Goal: Information Seeking & Learning: Learn about a topic

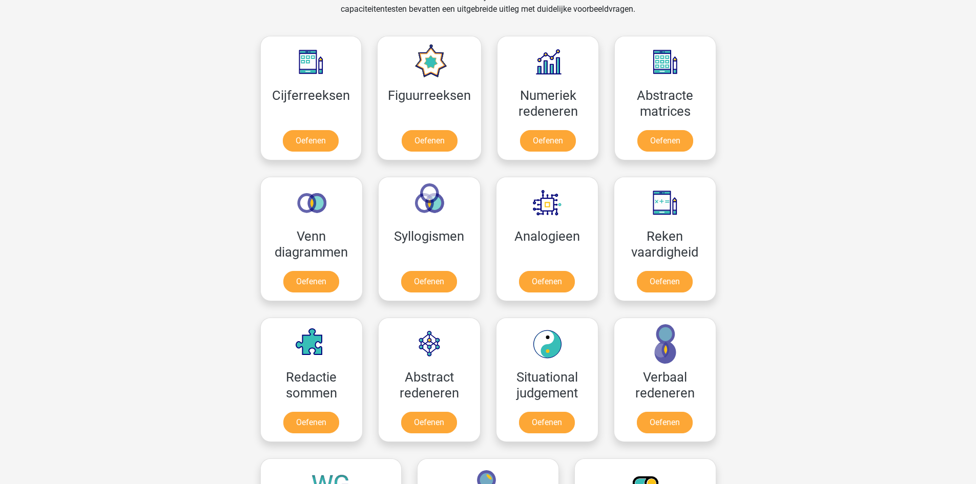
scroll to position [461, 0]
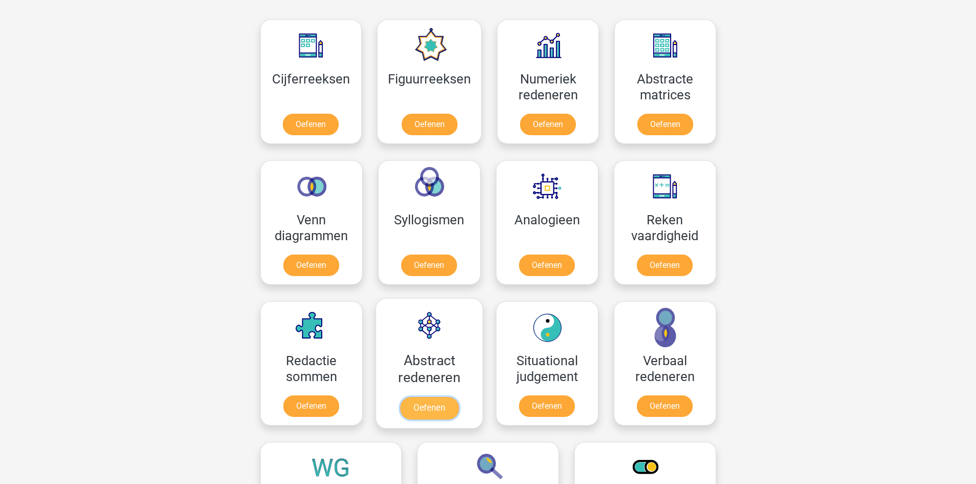
click at [423, 412] on link "Oefenen" at bounding box center [428, 408] width 58 height 23
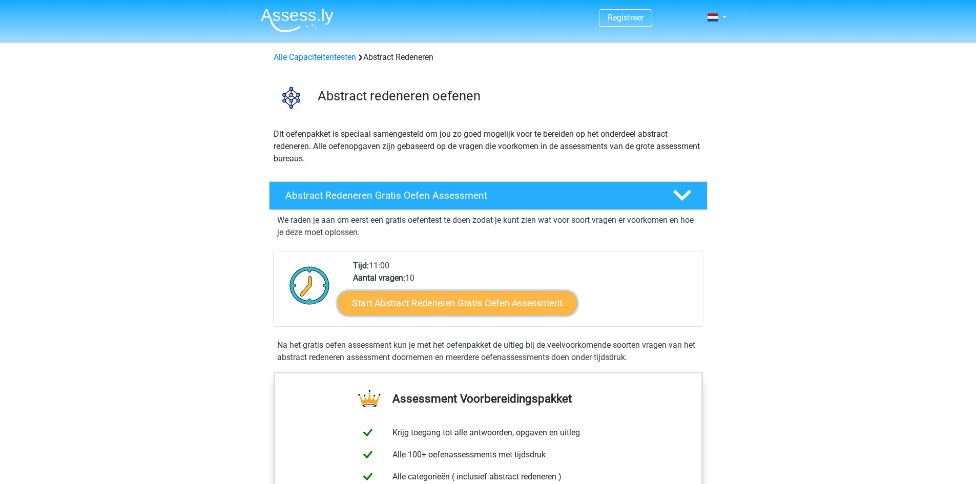
click at [455, 305] on link "Start Abstract Redeneren Gratis Oefen Assessment" at bounding box center [457, 302] width 240 height 25
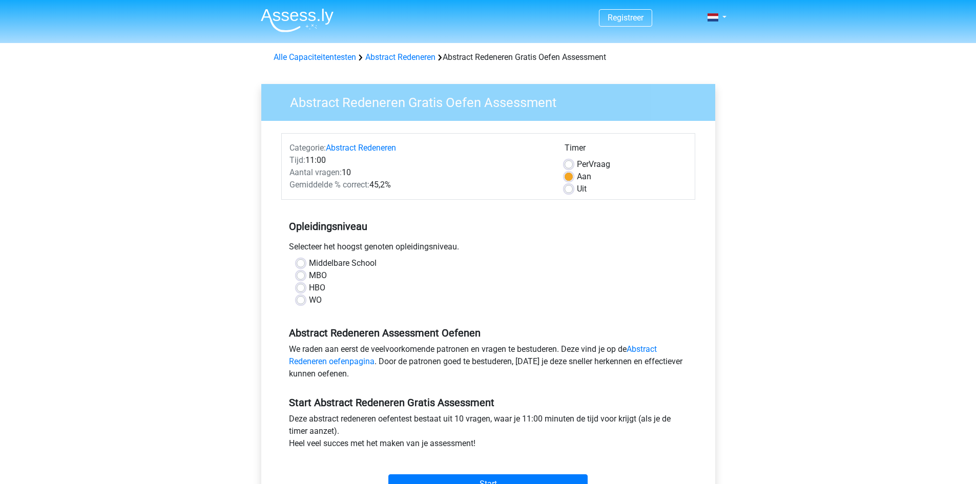
click at [309, 289] on label "HBO" at bounding box center [317, 288] width 16 height 12
click at [299, 289] on input "HBO" at bounding box center [301, 287] width 8 height 10
radio input "true"
click at [309, 286] on label "HBO" at bounding box center [317, 288] width 16 height 12
click at [300, 286] on input "HBO" at bounding box center [301, 287] width 8 height 10
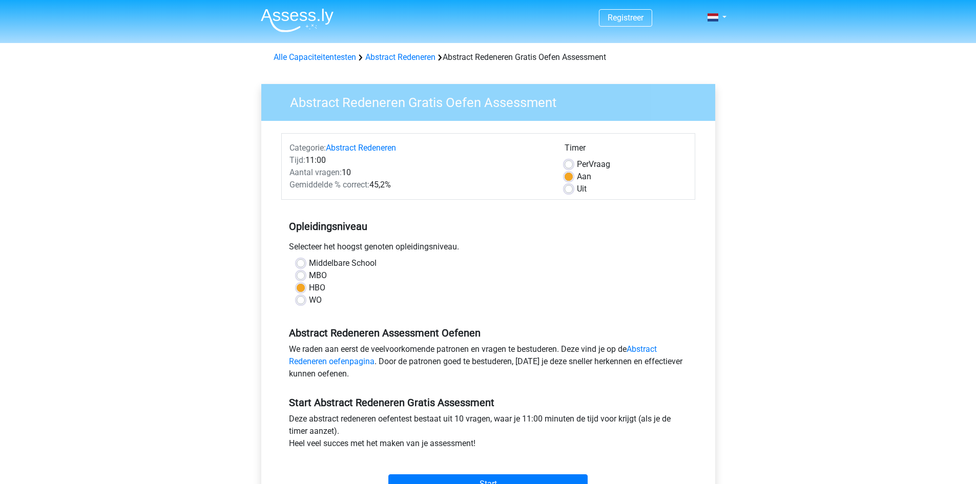
click at [309, 290] on label "HBO" at bounding box center [317, 288] width 16 height 12
click at [302, 290] on input "HBO" at bounding box center [301, 287] width 8 height 10
click at [309, 299] on label "WO" at bounding box center [315, 300] width 13 height 12
click at [300, 299] on input "WO" at bounding box center [301, 299] width 8 height 10
radio input "true"
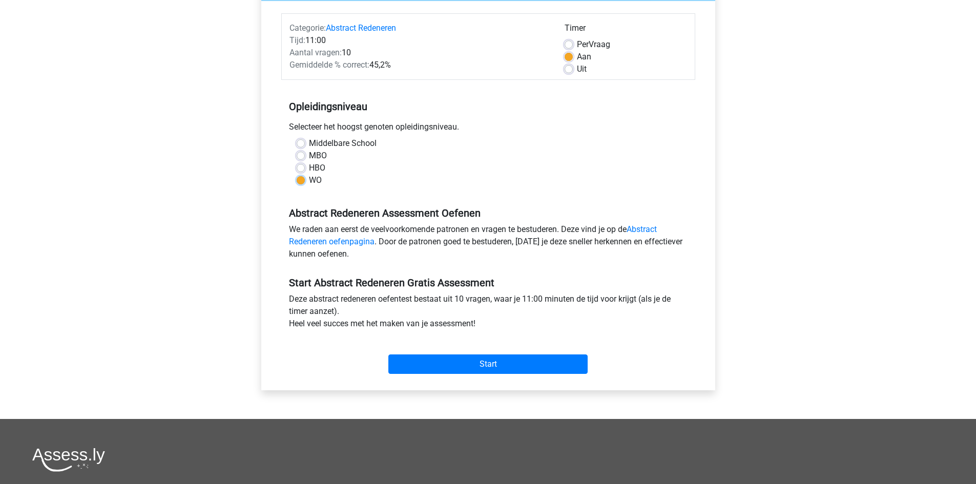
scroll to position [154, 0]
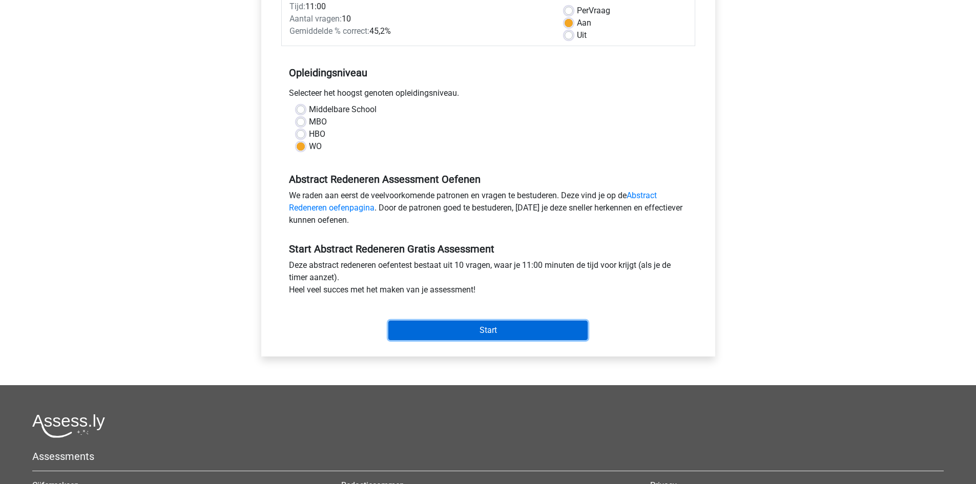
click at [502, 327] on input "Start" at bounding box center [487, 330] width 199 height 19
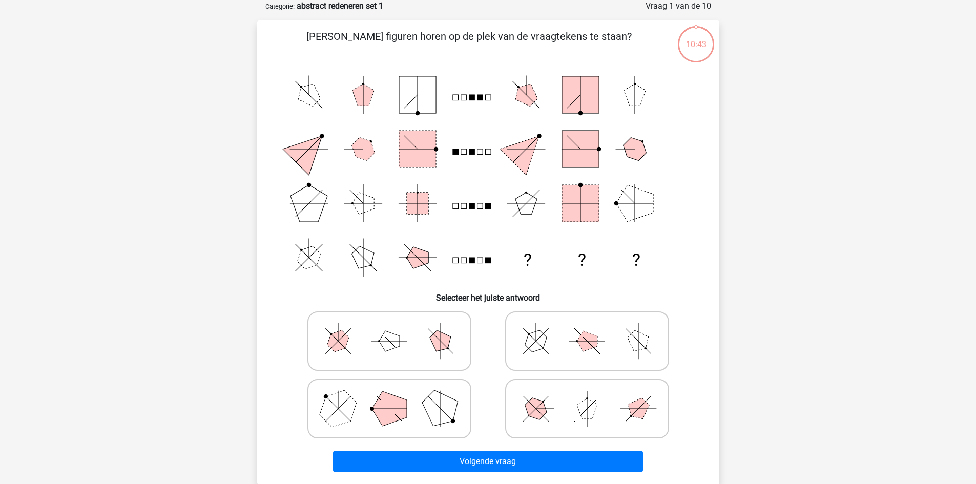
scroll to position [102, 0]
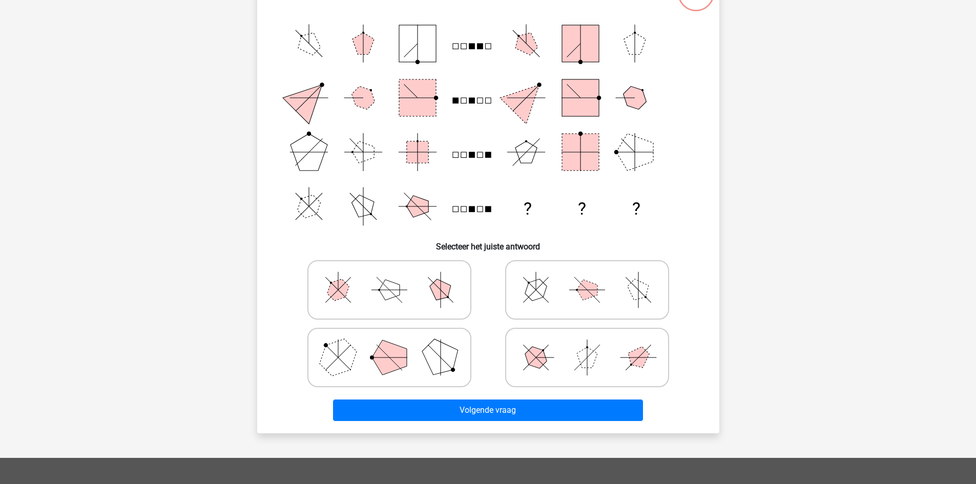
click at [390, 290] on line at bounding box center [395, 296] width 13 height 13
click at [390, 277] on input "radio" at bounding box center [392, 273] width 7 height 7
radio input "true"
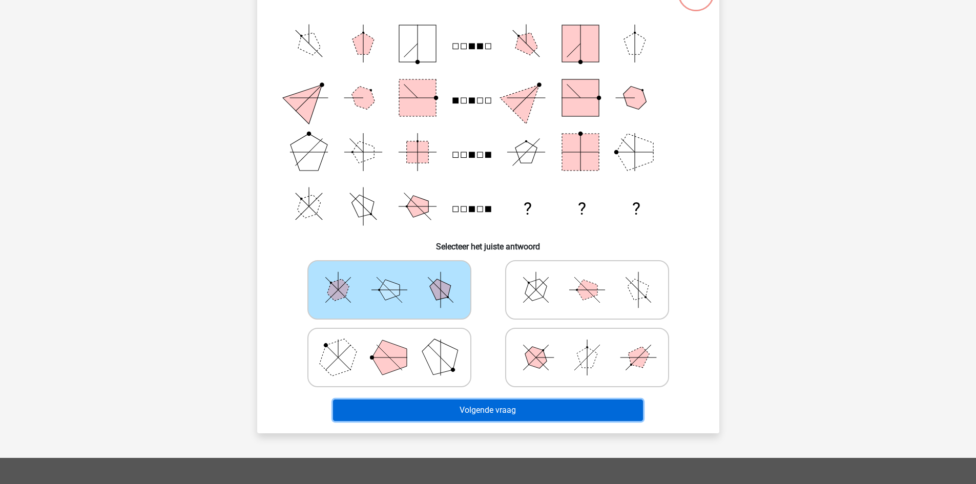
click at [485, 408] on button "Volgende vraag" at bounding box center [488, 410] width 310 height 22
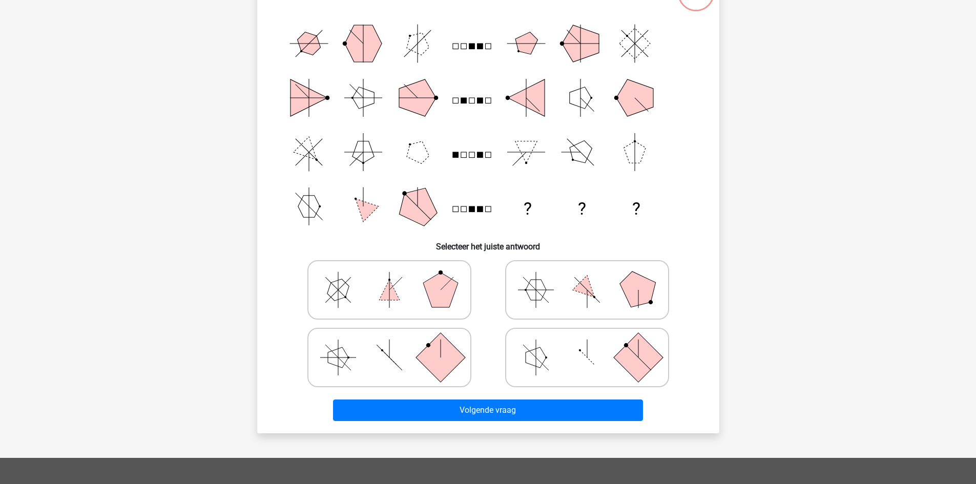
click at [587, 287] on polygon at bounding box center [586, 289] width 29 height 29
click at [587, 277] on input "radio" at bounding box center [590, 273] width 7 height 7
radio input "true"
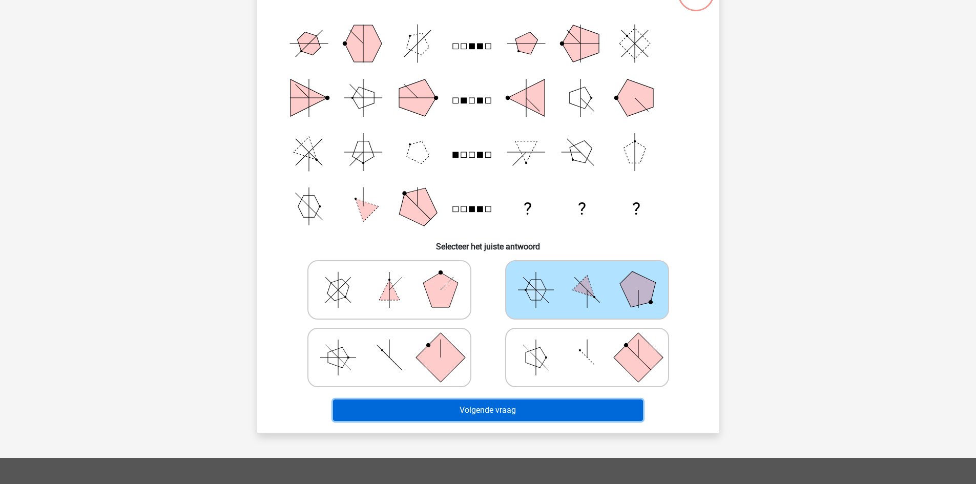
click at [506, 412] on button "Volgende vraag" at bounding box center [488, 410] width 310 height 22
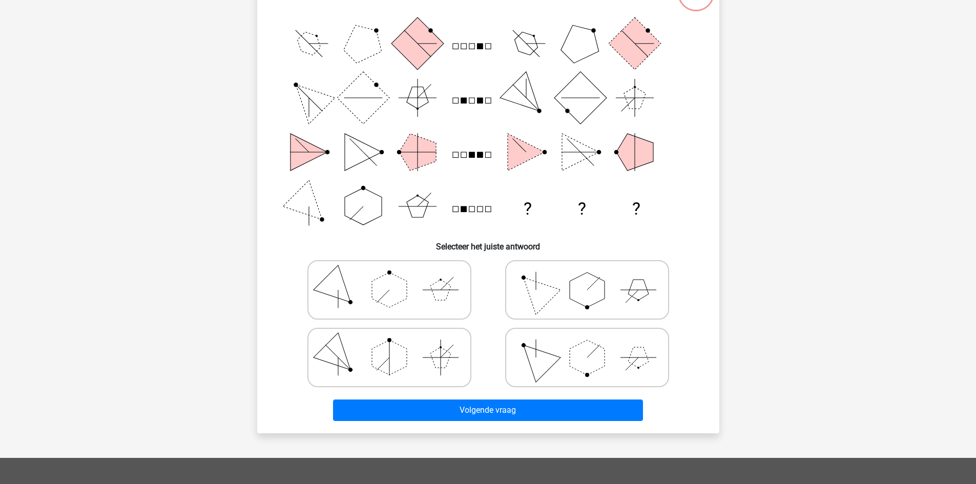
scroll to position [51, 0]
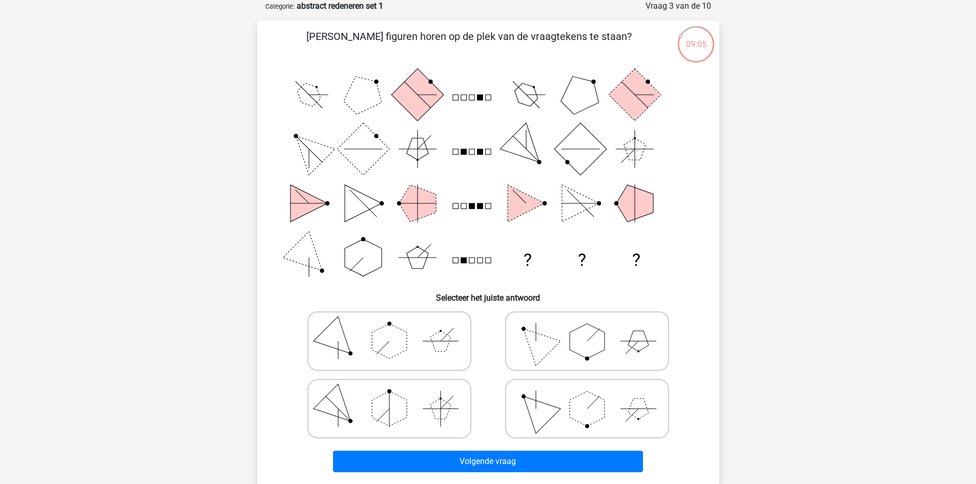
click at [365, 343] on icon at bounding box center [389, 340] width 154 height 51
click at [389, 328] on input "radio" at bounding box center [392, 325] width 7 height 7
radio input "true"
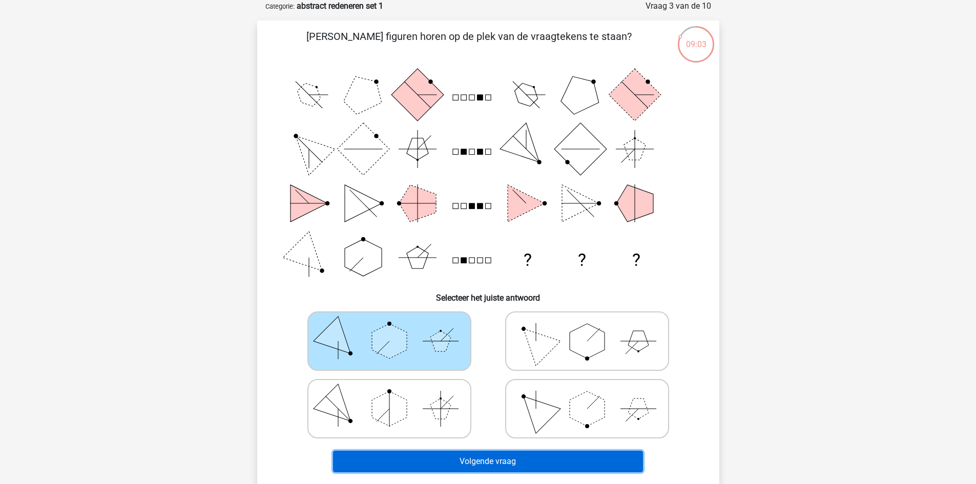
click at [503, 459] on button "Volgende vraag" at bounding box center [488, 462] width 310 height 22
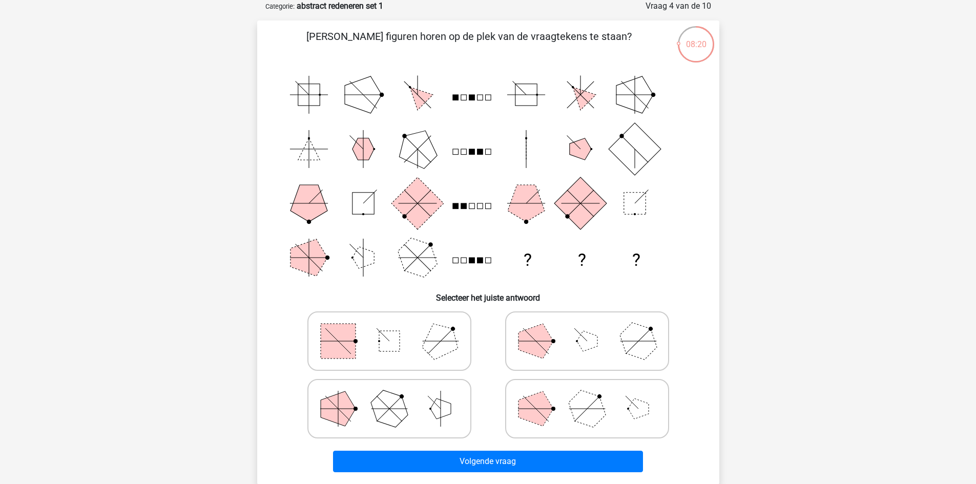
click at [409, 406] on icon at bounding box center [389, 408] width 154 height 51
click at [396, 396] on input "radio" at bounding box center [392, 392] width 7 height 7
radio input "true"
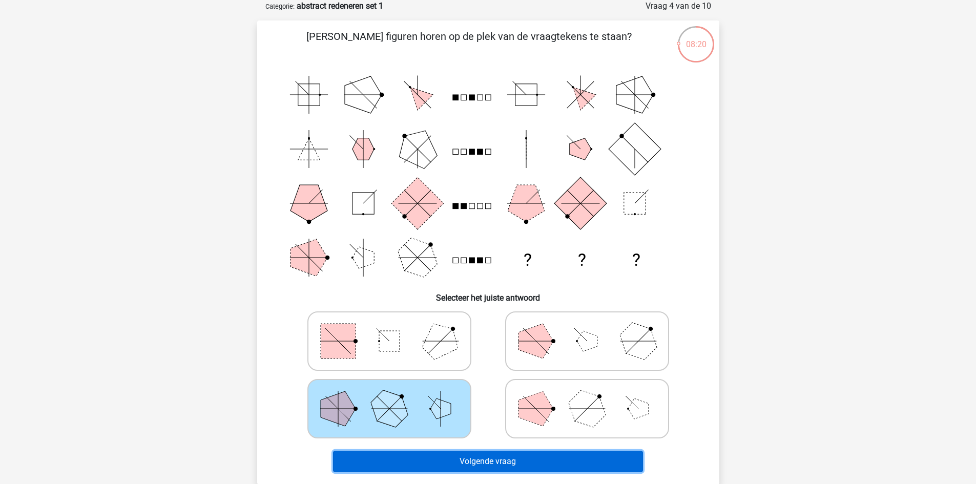
click at [499, 456] on button "Volgende vraag" at bounding box center [488, 462] width 310 height 22
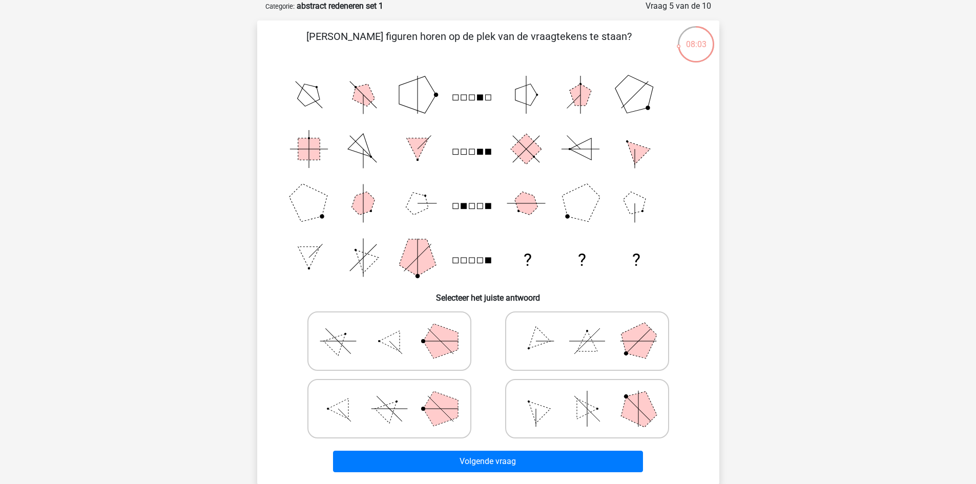
click at [585, 334] on polygon at bounding box center [587, 341] width 20 height 20
click at [587, 328] on input "radio" at bounding box center [590, 325] width 7 height 7
radio input "true"
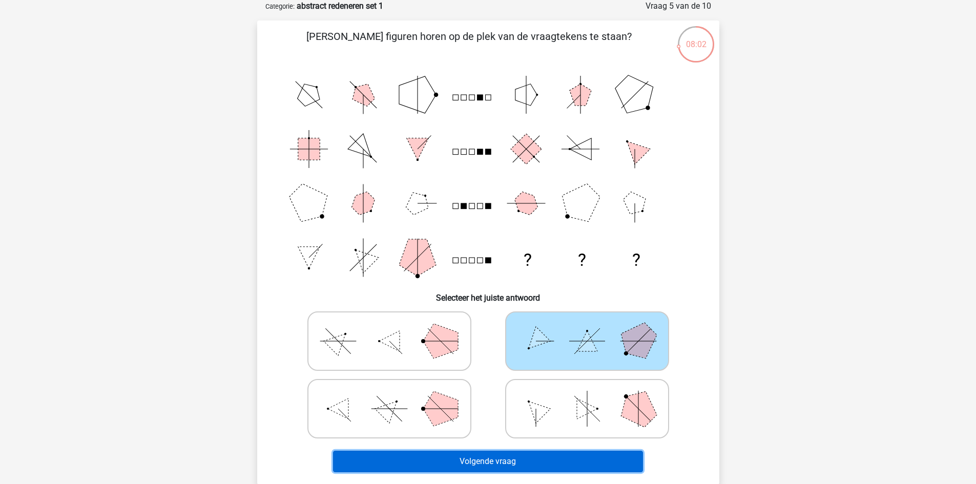
click at [519, 456] on button "Volgende vraag" at bounding box center [488, 462] width 310 height 22
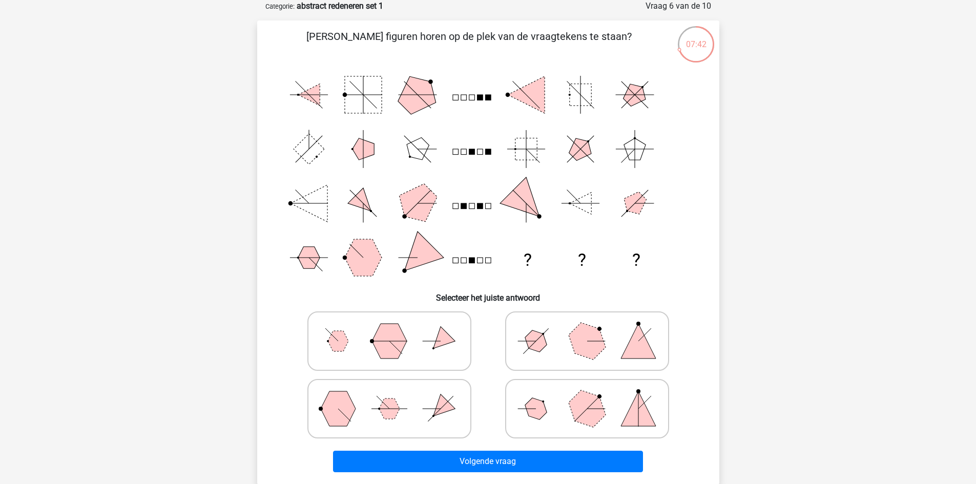
click at [351, 334] on icon at bounding box center [389, 340] width 154 height 51
click at [389, 328] on input "radio" at bounding box center [392, 325] width 7 height 7
radio input "true"
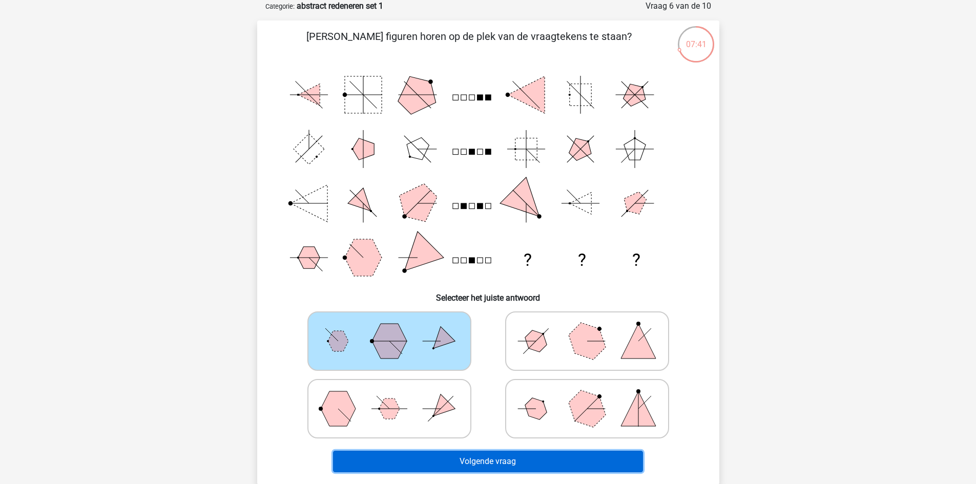
click at [480, 458] on button "Volgende vraag" at bounding box center [488, 462] width 310 height 22
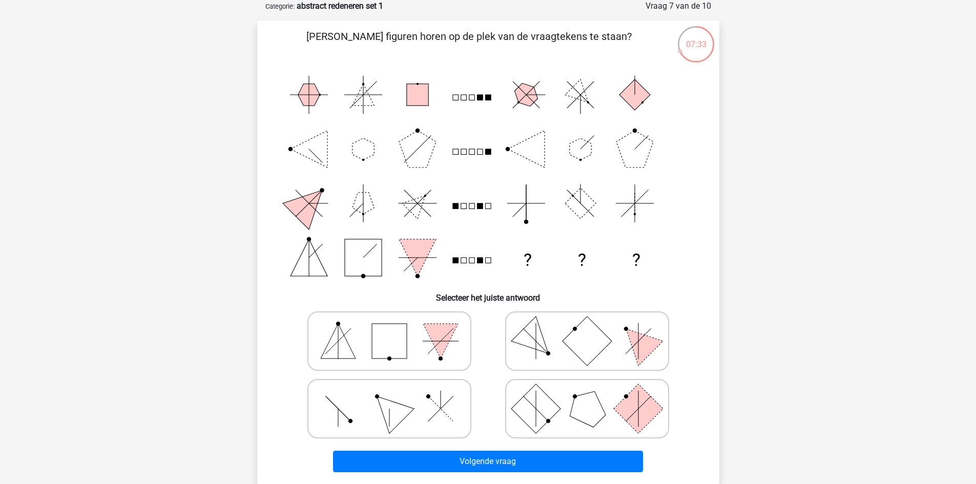
click at [362, 414] on icon at bounding box center [389, 408] width 154 height 51
click at [389, 396] on input "radio" at bounding box center [392, 392] width 7 height 7
radio input "true"
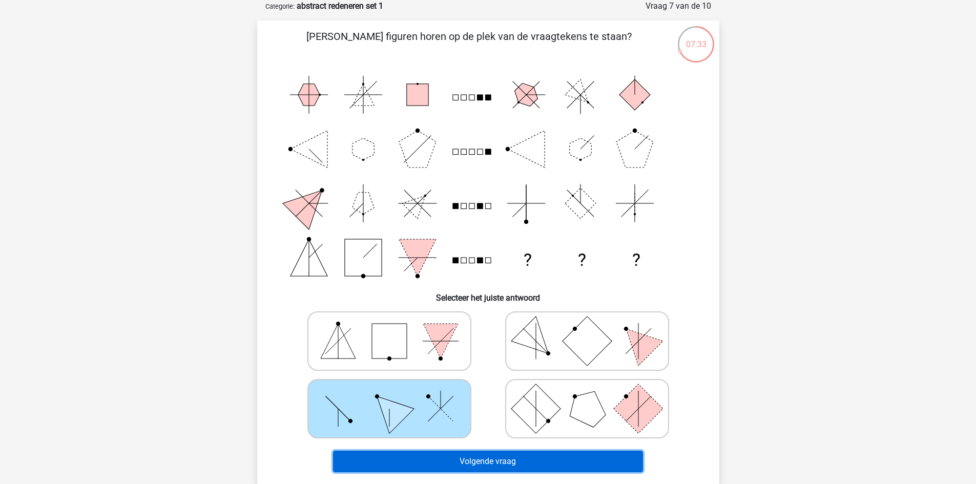
click at [470, 461] on button "Volgende vraag" at bounding box center [488, 462] width 310 height 22
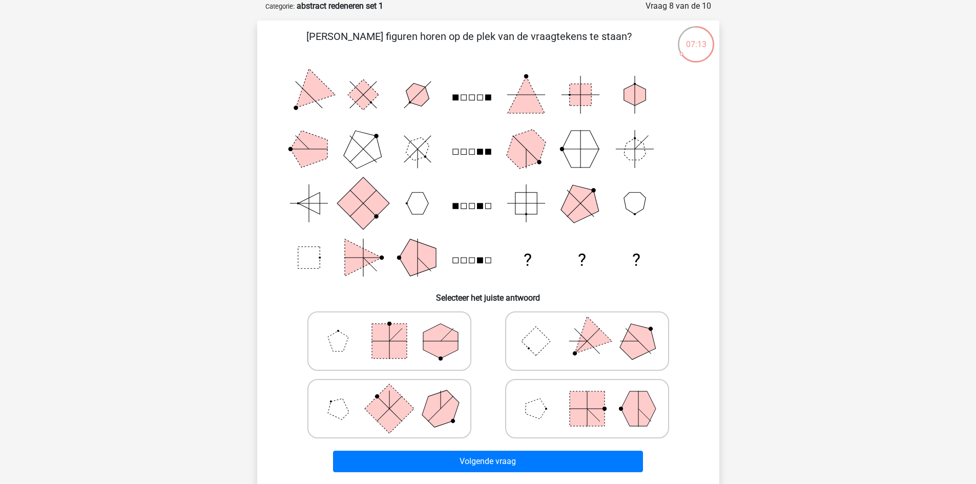
click at [535, 407] on polygon at bounding box center [535, 408] width 20 height 20
click at [587, 396] on input "radio" at bounding box center [590, 392] width 7 height 7
radio input "true"
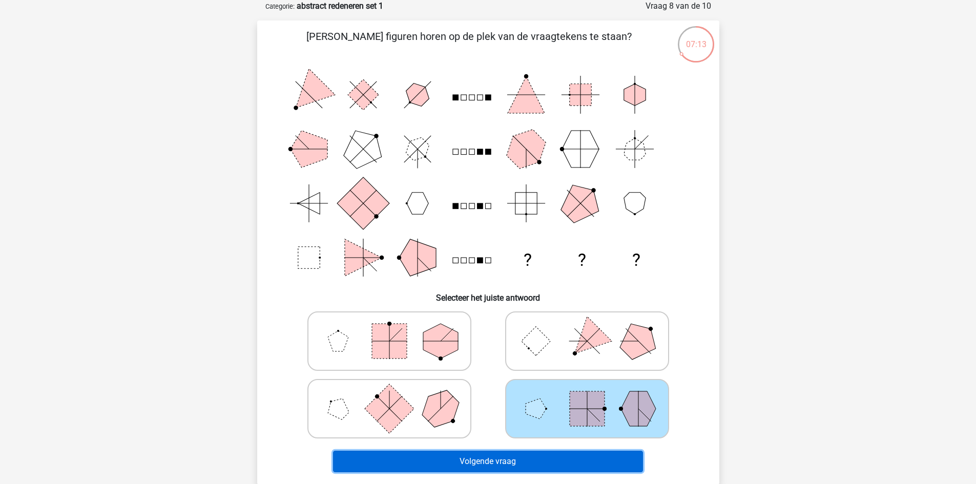
click at [501, 464] on button "Volgende vraag" at bounding box center [488, 462] width 310 height 22
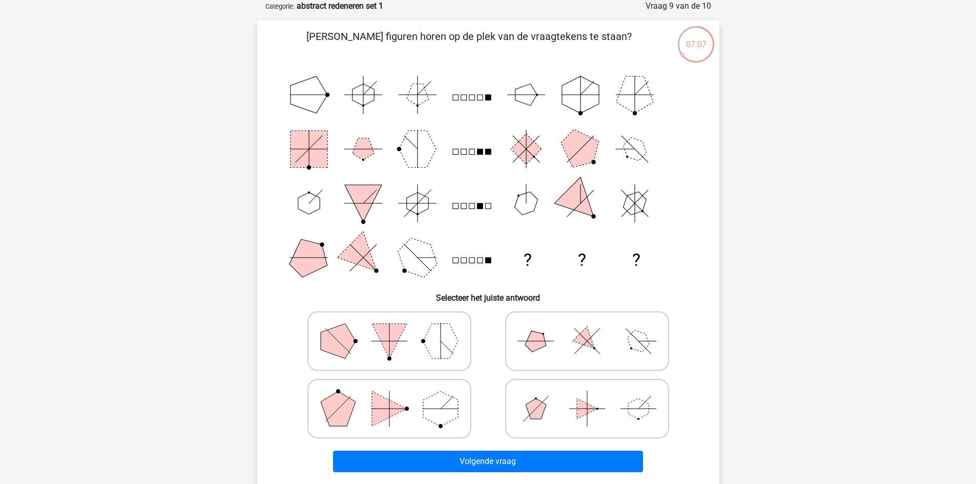
click at [556, 348] on icon at bounding box center [587, 340] width 154 height 51
click at [587, 328] on input "radio" at bounding box center [590, 325] width 7 height 7
radio input "true"
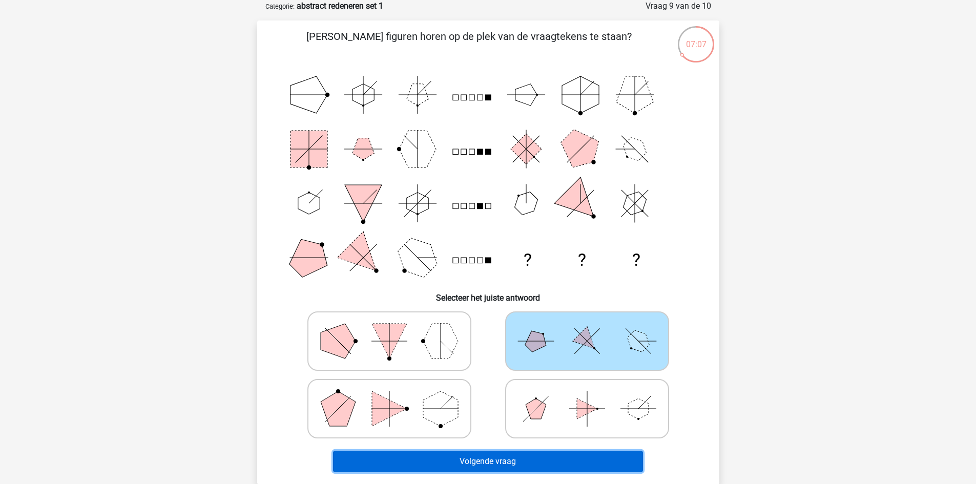
click at [519, 456] on button "Volgende vraag" at bounding box center [488, 462] width 310 height 22
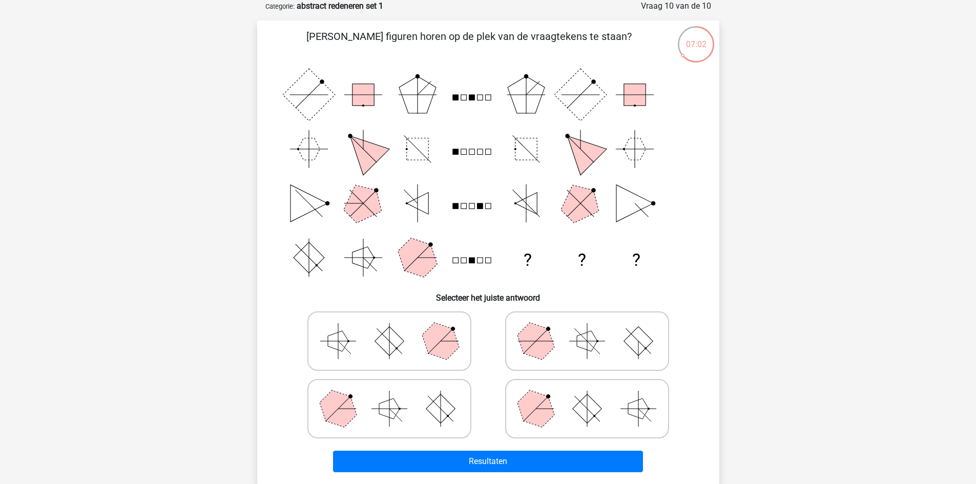
click at [577, 343] on polygon at bounding box center [587, 341] width 20 height 20
click at [587, 328] on input "radio" at bounding box center [590, 325] width 7 height 7
radio input "true"
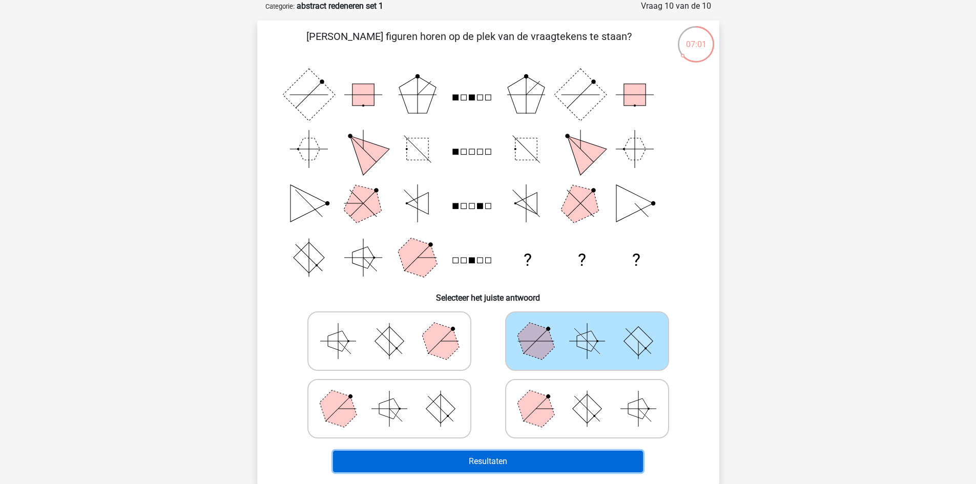
click at [495, 456] on button "Resultaten" at bounding box center [488, 462] width 310 height 22
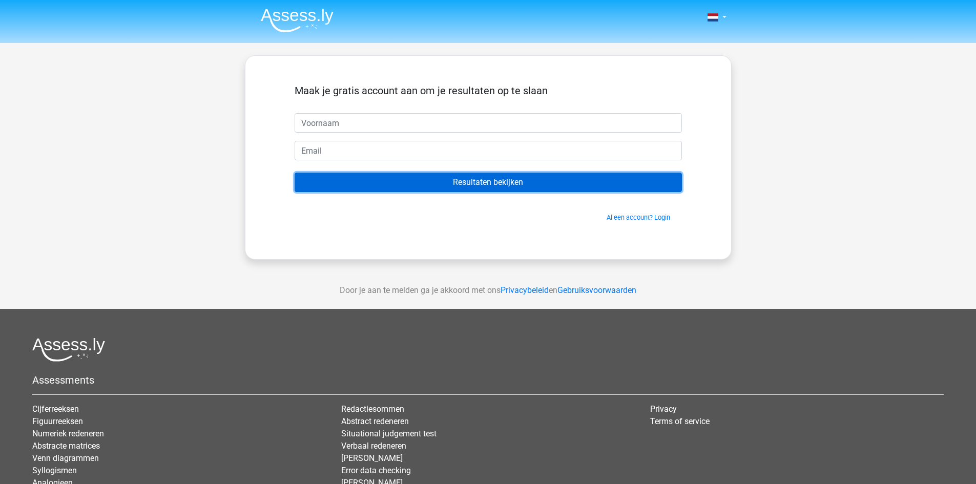
click at [474, 188] on input "Resultaten bekijken" at bounding box center [487, 182] width 387 height 19
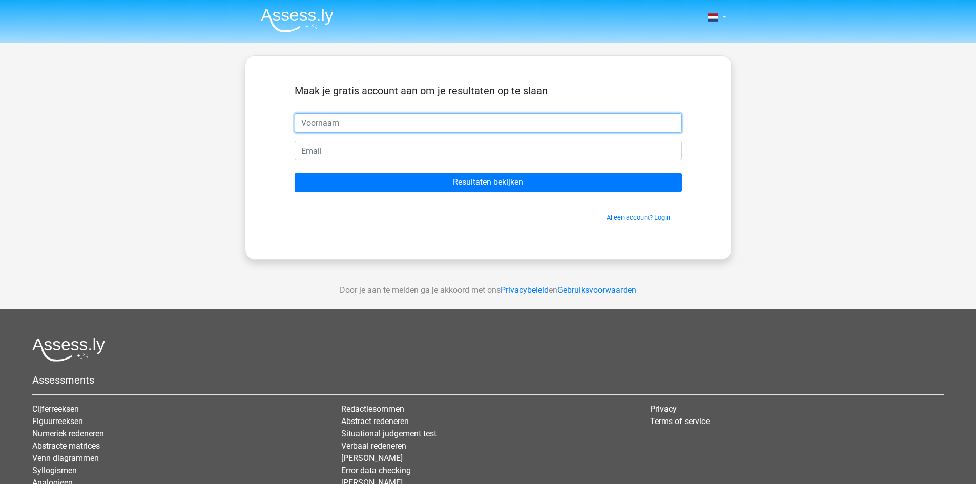
click at [401, 120] on input "text" at bounding box center [487, 122] width 387 height 19
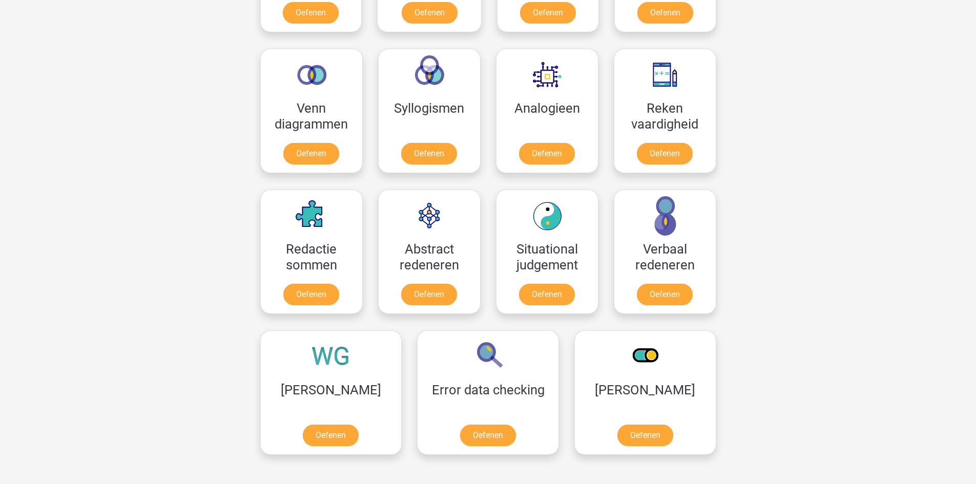
scroll to position [615, 0]
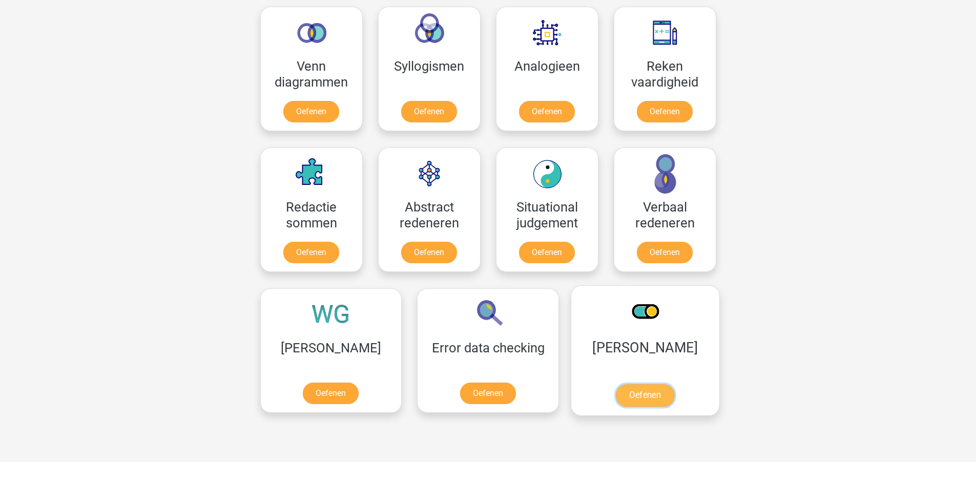
click at [616, 384] on link "Oefenen" at bounding box center [645, 395] width 58 height 23
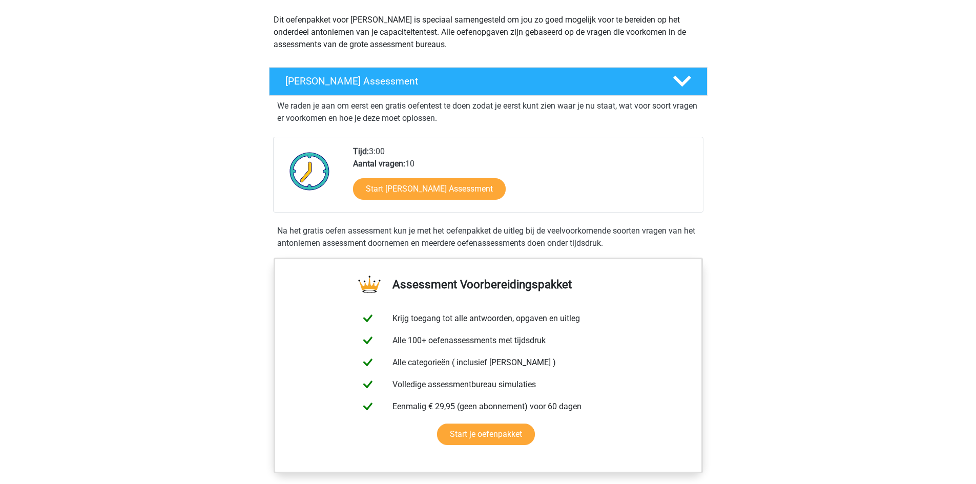
scroll to position [205, 0]
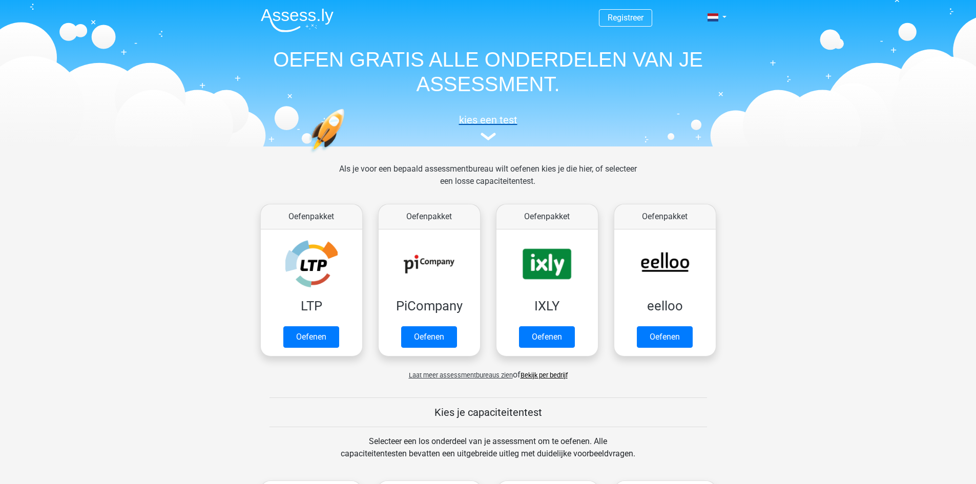
click at [486, 133] on img at bounding box center [487, 137] width 15 height 8
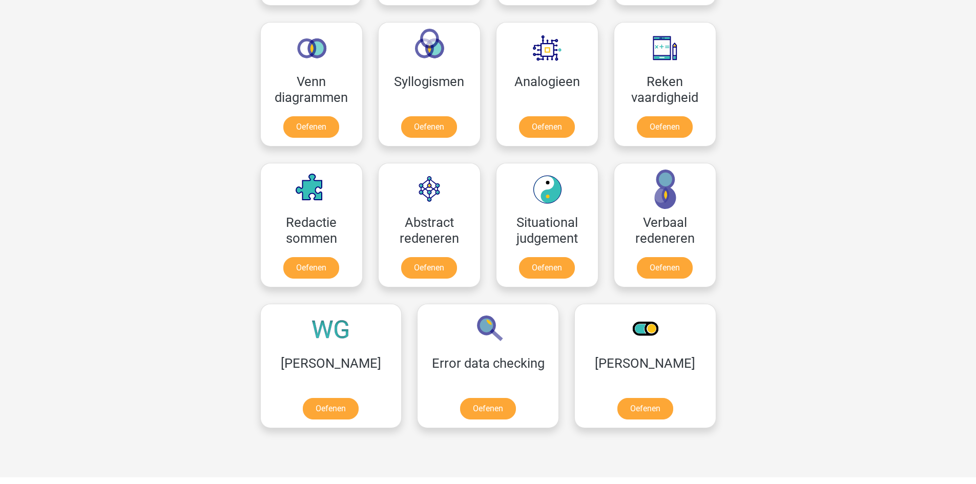
scroll to position [602, 0]
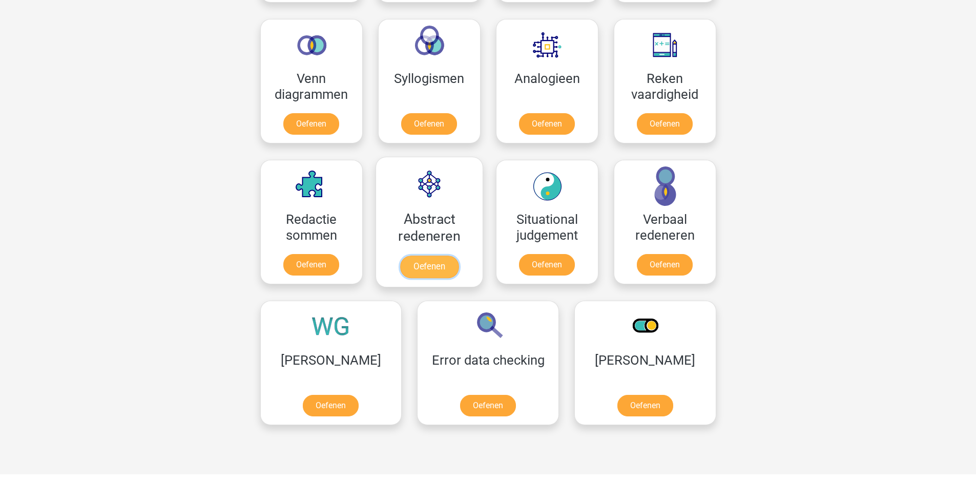
click at [444, 268] on link "Oefenen" at bounding box center [428, 267] width 58 height 23
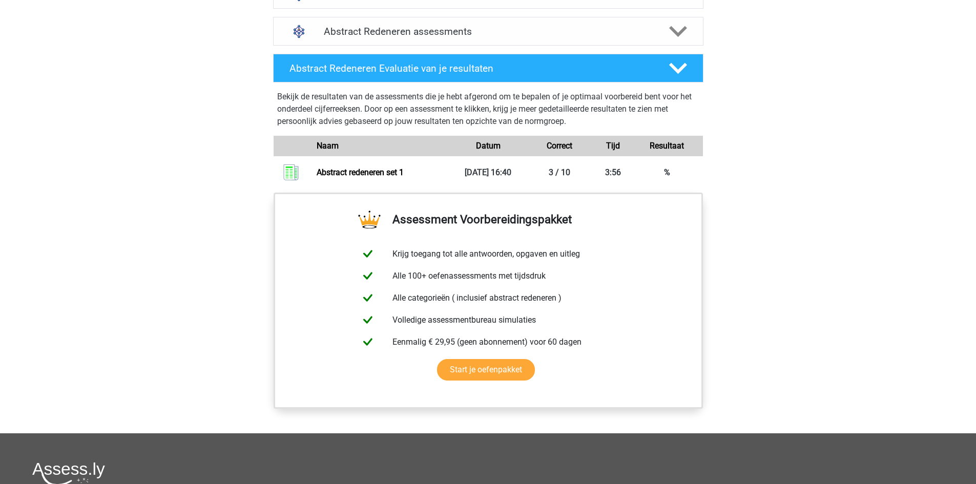
scroll to position [563, 0]
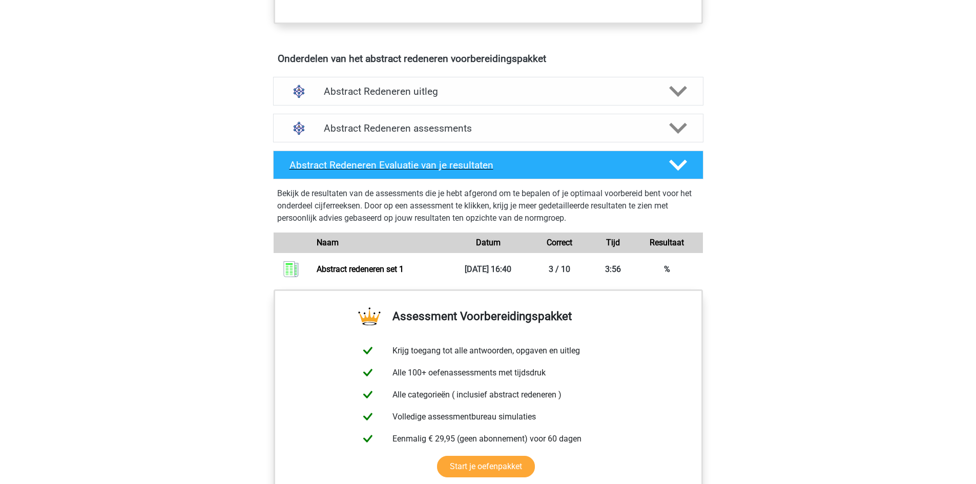
click at [354, 161] on h4 "Abstract Redeneren Evaluatie van je resultaten" at bounding box center [470, 165] width 363 height 12
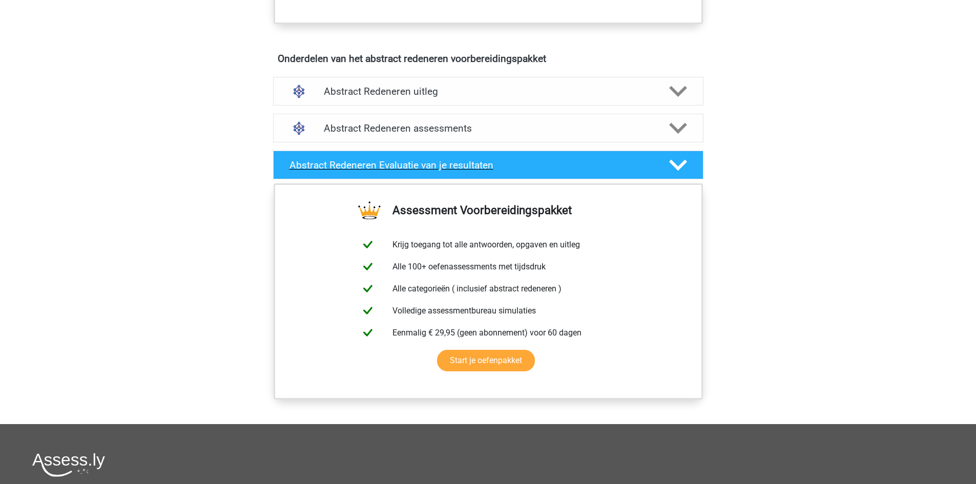
click at [354, 161] on h4 "Abstract Redeneren Evaluatie van je resultaten" at bounding box center [470, 165] width 363 height 12
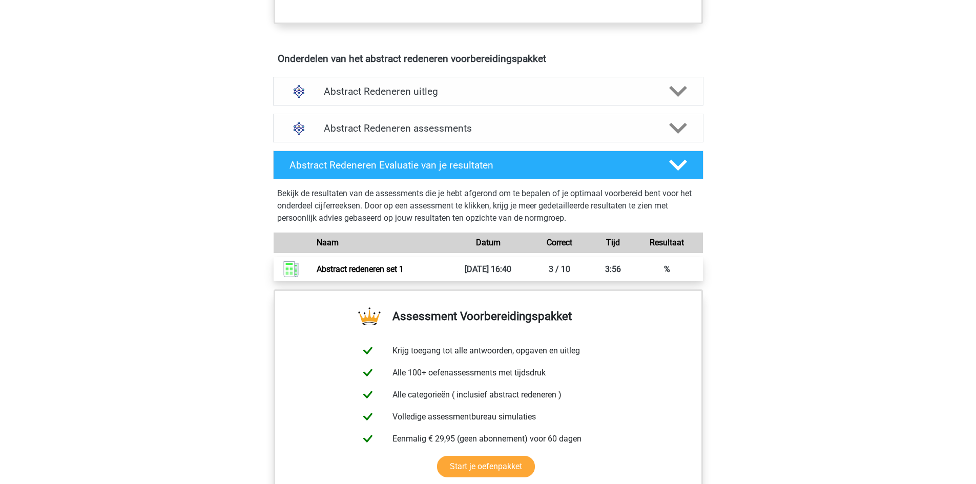
click at [360, 271] on link "Abstract redeneren set 1" at bounding box center [360, 269] width 87 height 10
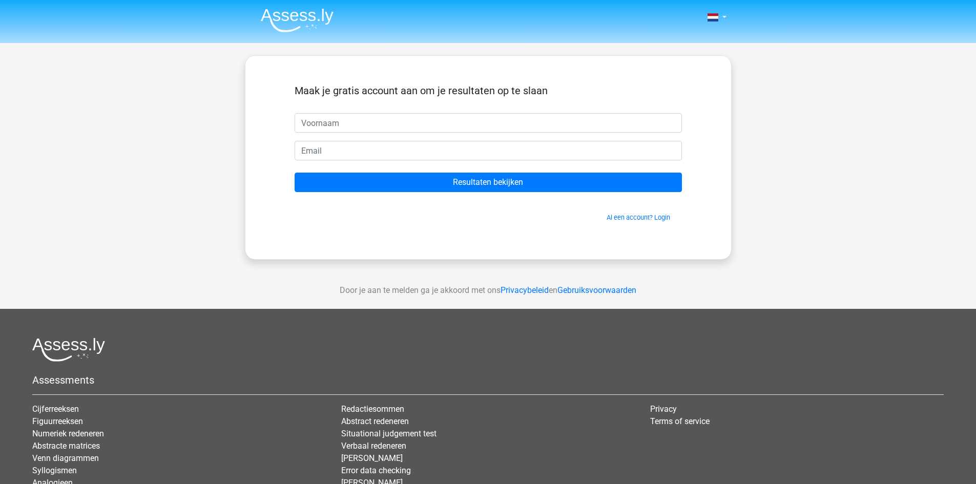
click at [323, 124] on input "text" at bounding box center [487, 122] width 387 height 19
